Goal: Complete application form: Complete application form

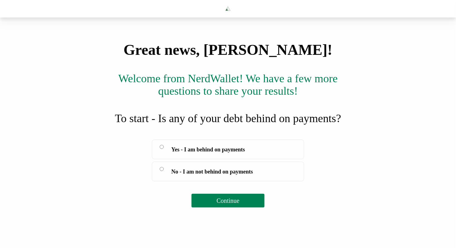
click at [210, 154] on span "Yes - I am behind on payments" at bounding box center [208, 149] width 74 height 9
click at [217, 204] on span "Continue" at bounding box center [228, 201] width 23 height 7
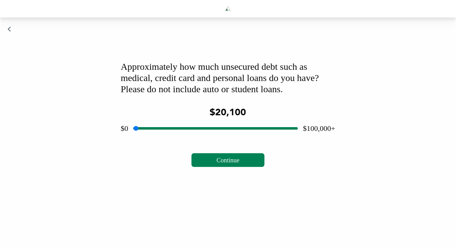
drag, startPoint x: 217, startPoint y: 148, endPoint x: 168, endPoint y: 149, distance: 49.3
type input "*****"
click at [168, 139] on input "range" at bounding box center [215, 129] width 165 height 20
click at [212, 167] on button "Continue" at bounding box center [228, 161] width 73 height 14
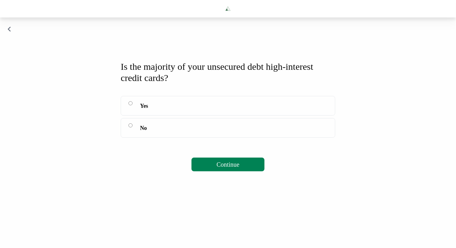
click at [216, 116] on label "Yes" at bounding box center [228, 106] width 215 height 20
click at [226, 172] on button "Continue" at bounding box center [228, 165] width 73 height 14
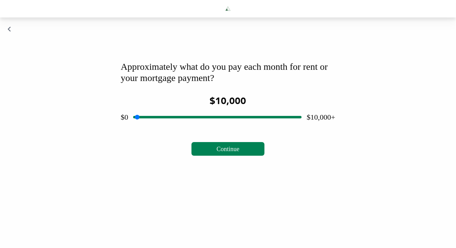
drag, startPoint x: 217, startPoint y: 136, endPoint x: 283, endPoint y: 147, distance: 67.6
click at [296, 127] on input "range" at bounding box center [217, 117] width 168 height 20
drag, startPoint x: 293, startPoint y: 136, endPoint x: 155, endPoint y: 139, distance: 138.3
type input "****"
click at [155, 127] on input "range" at bounding box center [217, 117] width 168 height 20
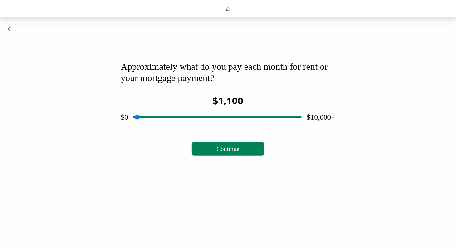
click at [236, 153] on span "Continue" at bounding box center [228, 149] width 23 height 7
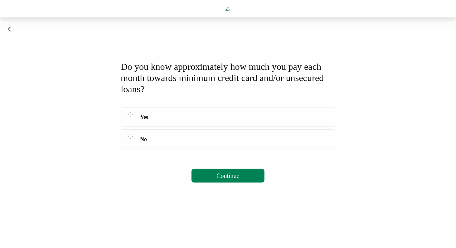
click at [232, 127] on label "Yes" at bounding box center [228, 117] width 215 height 20
drag, startPoint x: 248, startPoint y: 210, endPoint x: 247, endPoint y: 207, distance: 3.5
click at [248, 190] on div "Do you know approximately how much you pay each month towards minimum credit ca…" at bounding box center [228, 122] width 230 height 137
click at [242, 183] on button "Continue" at bounding box center [228, 176] width 73 height 14
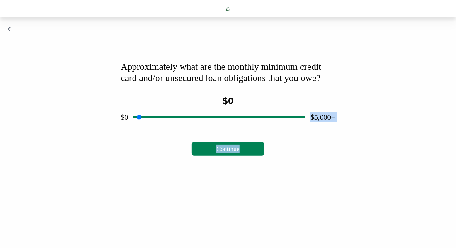
drag, startPoint x: 240, startPoint y: 191, endPoint x: 220, endPoint y: 140, distance: 54.6
click at [220, 140] on div "Approximately what are the monthly minimum credit card and/or unsecured loan ob…" at bounding box center [228, 109] width 230 height 110
click at [232, 153] on span "Continue" at bounding box center [228, 149] width 23 height 7
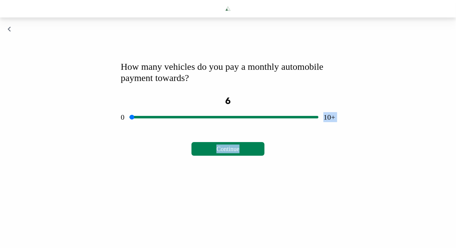
click at [229, 153] on span "Continue" at bounding box center [228, 149] width 23 height 7
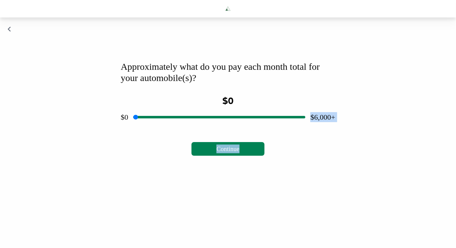
click at [228, 153] on span "Continue" at bounding box center [228, 149] width 23 height 7
type input "****"
click at [230, 127] on input "range" at bounding box center [219, 117] width 172 height 20
click at [229, 153] on span "Continue" at bounding box center [228, 149] width 23 height 7
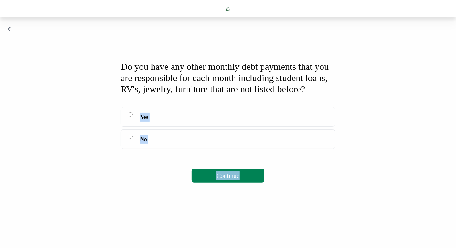
click at [226, 149] on label "No" at bounding box center [228, 139] width 215 height 20
click at [220, 183] on button "Continue" at bounding box center [228, 176] width 73 height 14
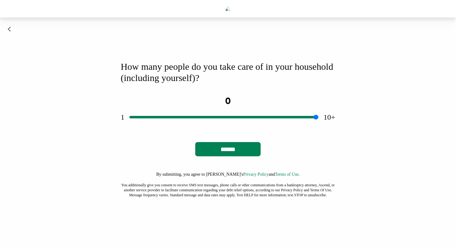
click at [229, 127] on input "range" at bounding box center [223, 117] width 189 height 20
drag, startPoint x: 233, startPoint y: 138, endPoint x: 69, endPoint y: 152, distance: 165.0
type input "*"
click at [129, 127] on input "range" at bounding box center [223, 117] width 189 height 20
click at [212, 157] on input "******" at bounding box center [228, 149] width 66 height 14
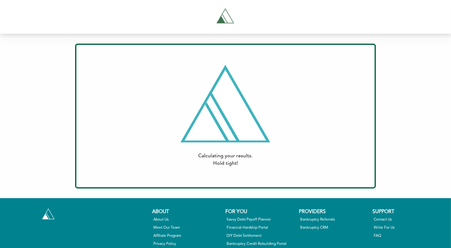
click at [222, 22] on img at bounding box center [225, 17] width 25 height 24
